Goal: Navigation & Orientation: Find specific page/section

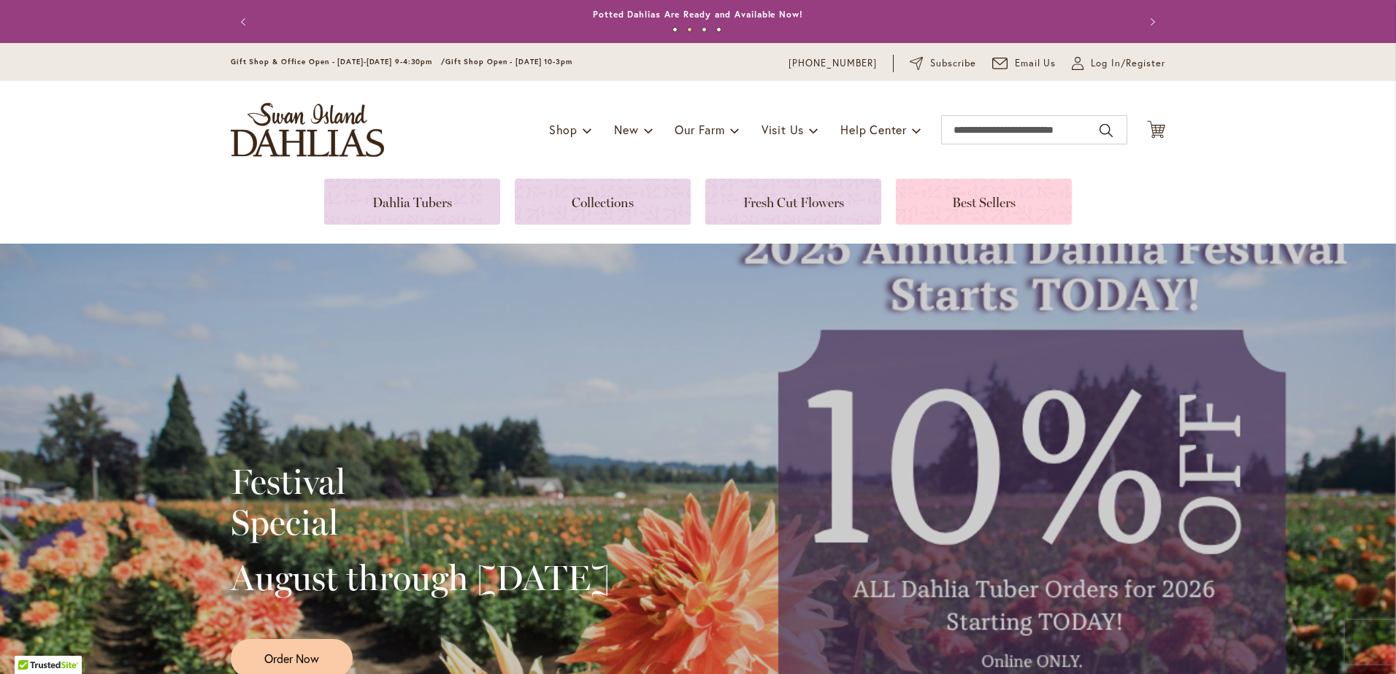
click at [977, 200] on link at bounding box center [984, 202] width 176 height 46
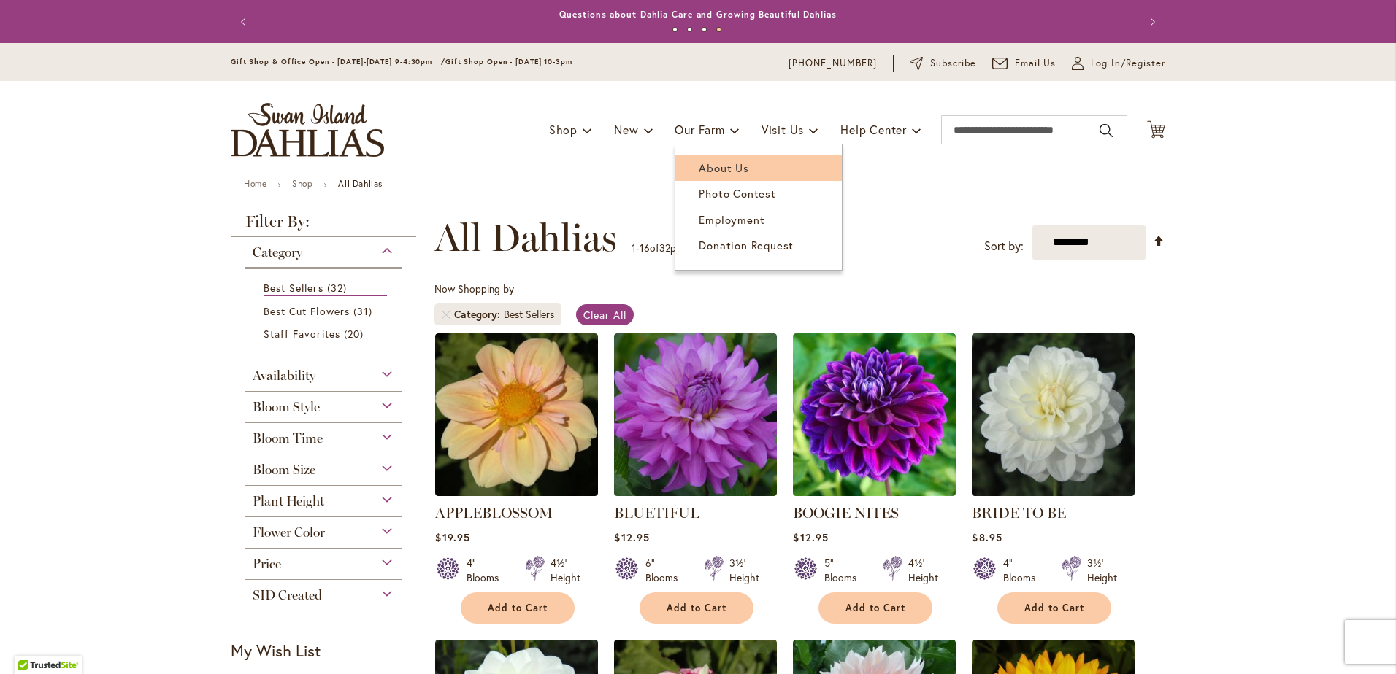
click at [723, 165] on span "About Us" at bounding box center [724, 168] width 50 height 15
